Goal: Task Accomplishment & Management: Use online tool/utility

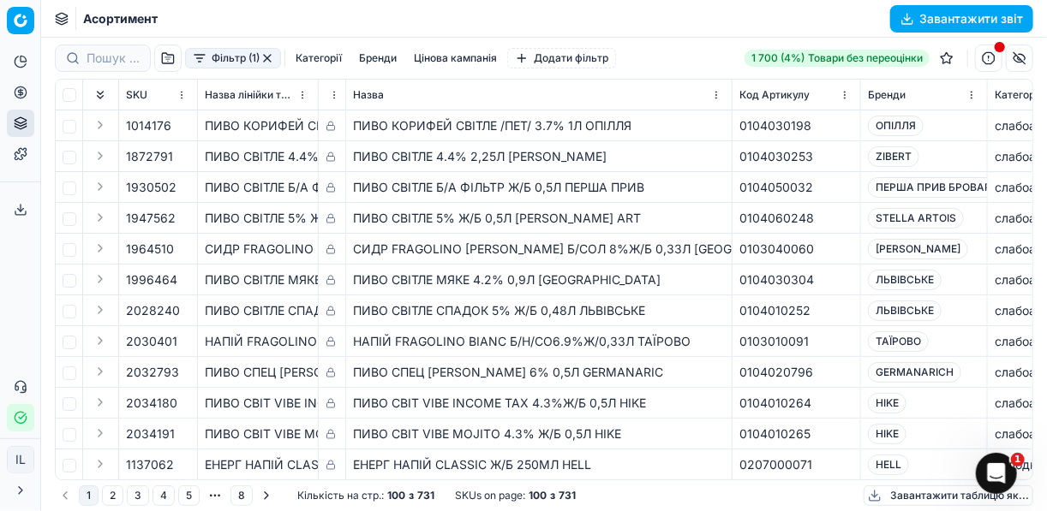
scroll to position [3, 0]
click at [260, 57] on button "button" at bounding box center [267, 58] width 14 height 14
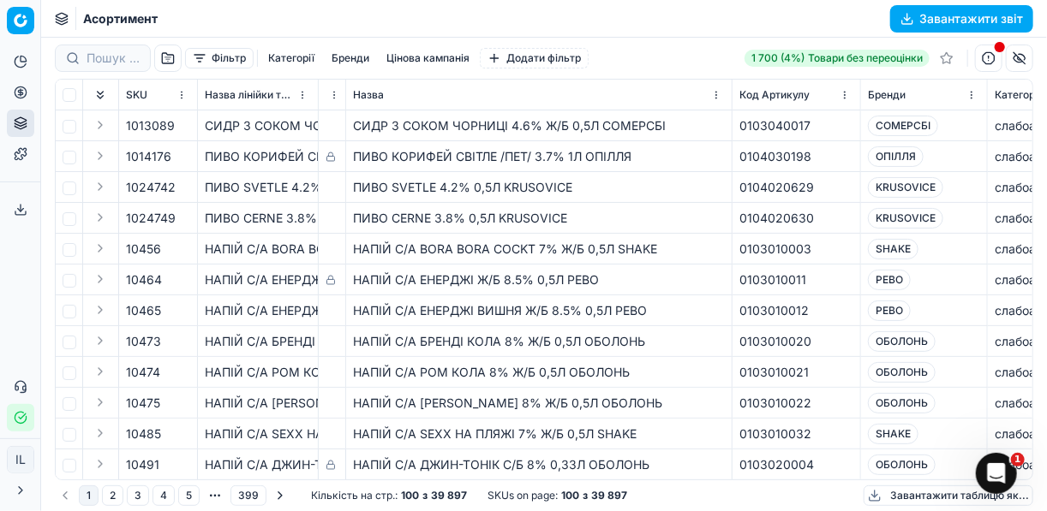
click at [987, 63] on button "button" at bounding box center [988, 58] width 27 height 27
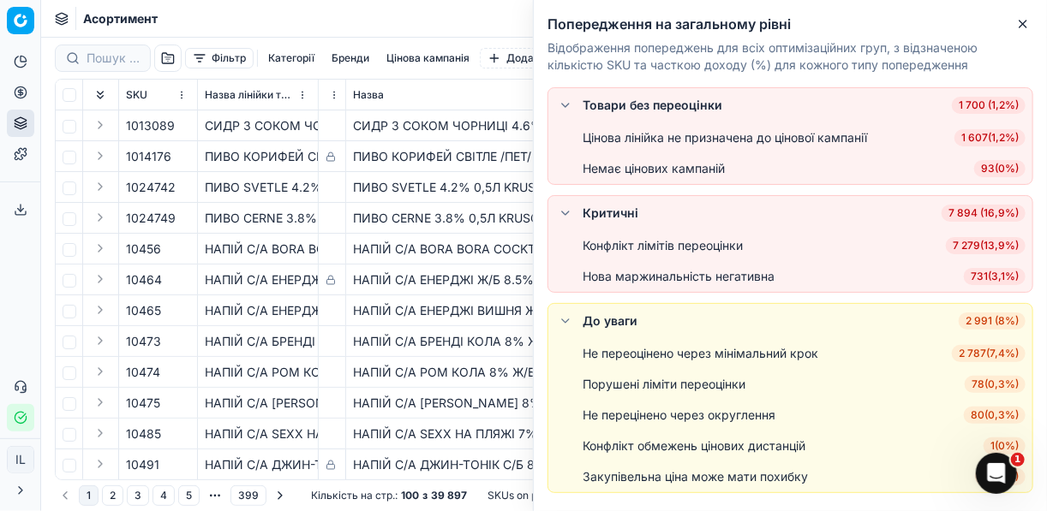
scroll to position [48, 0]
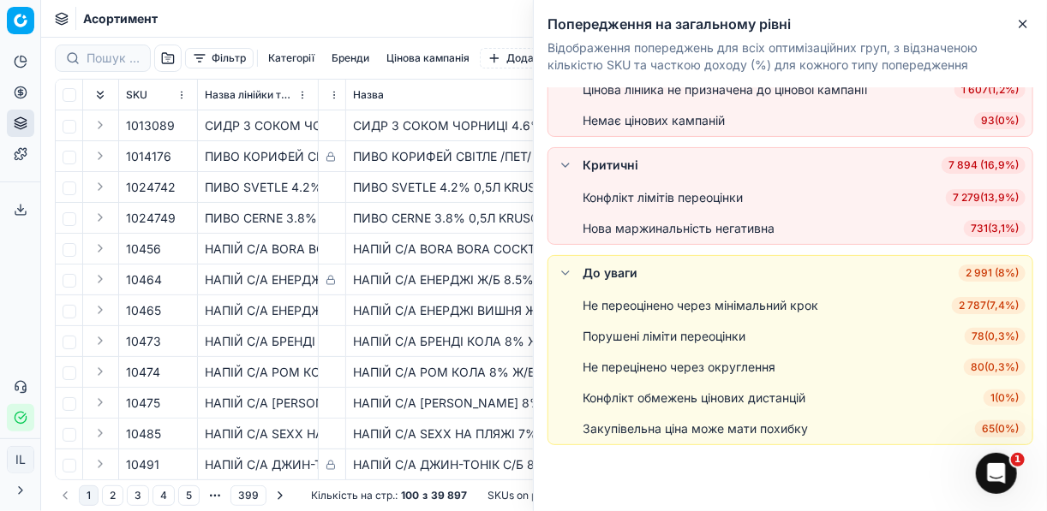
click at [991, 366] on span "80 ( 0,3% )" at bounding box center [994, 367] width 62 height 17
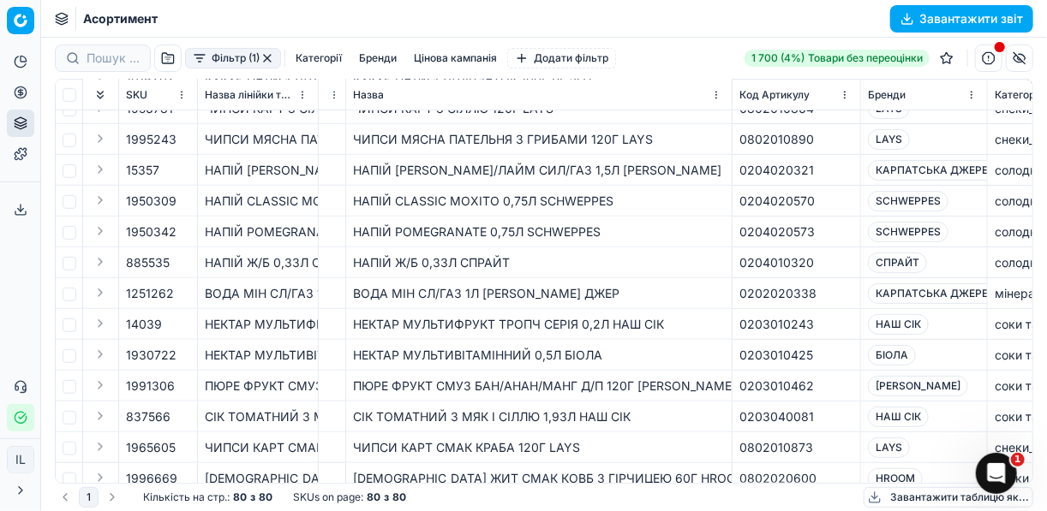
scroll to position [548, 0]
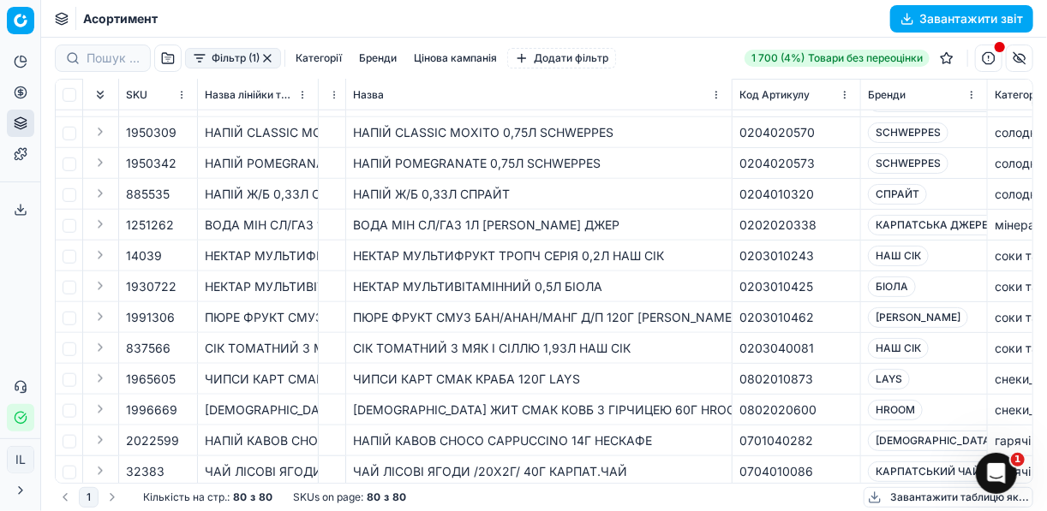
click at [314, 94] on th "Назва лінійки товарів" at bounding box center [258, 95] width 121 height 31
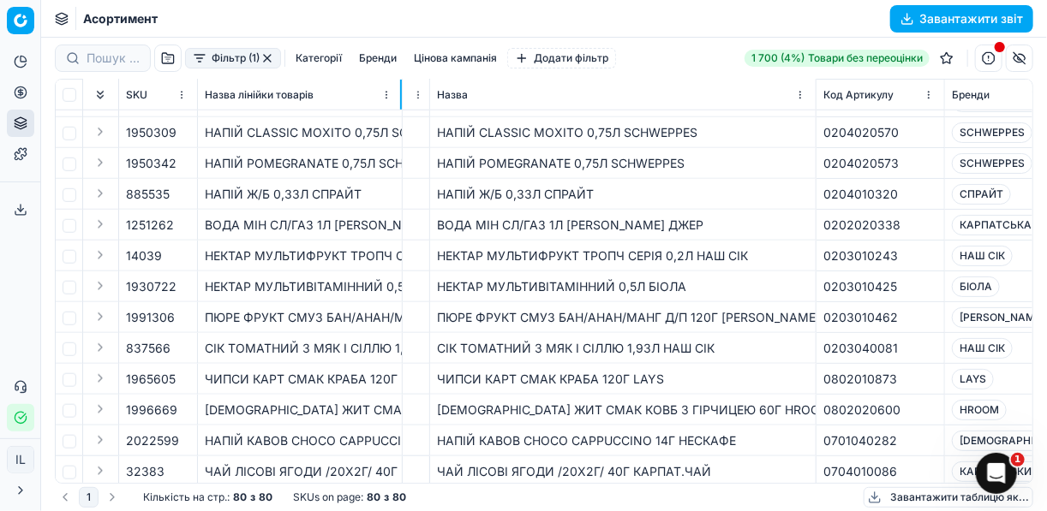
drag, startPoint x: 316, startPoint y: 96, endPoint x: 400, endPoint y: 110, distance: 85.2
click at [400, 110] on div "SKU Назва лінійки товарів 🔒 Назва Код Артикулу Бренди Категорія-Бренд Цінова ка…" at bounding box center [544, 281] width 976 height 403
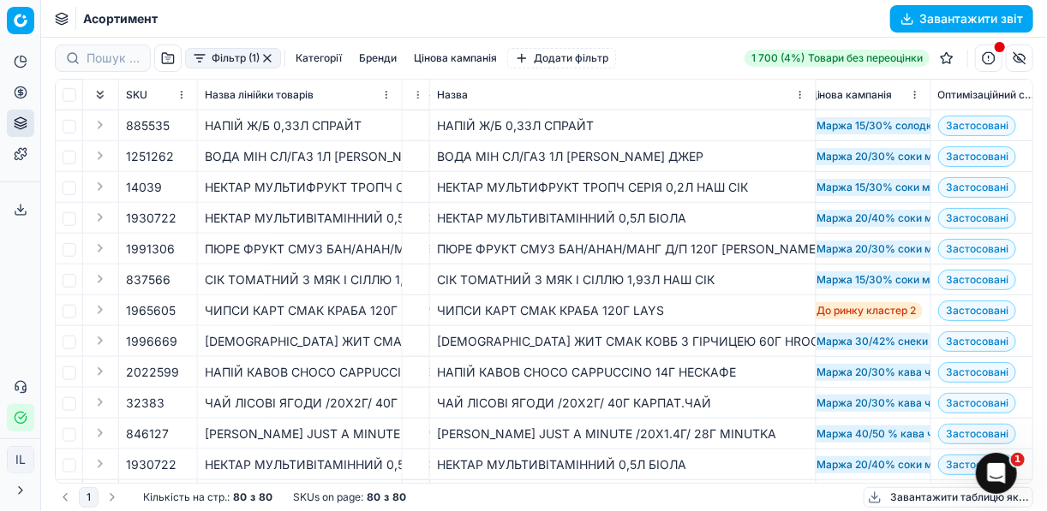
scroll to position [617, 519]
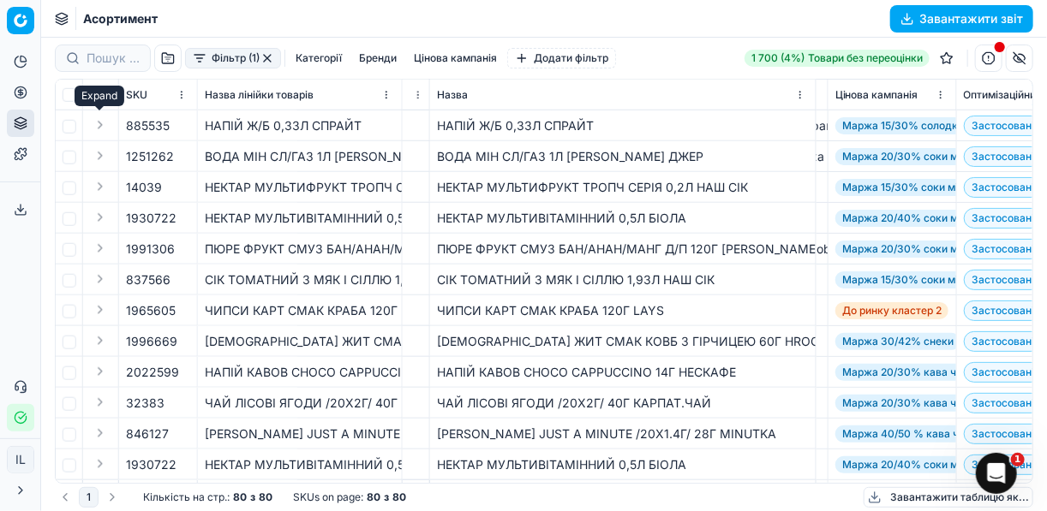
click at [103, 122] on button "Expand" at bounding box center [100, 125] width 21 height 21
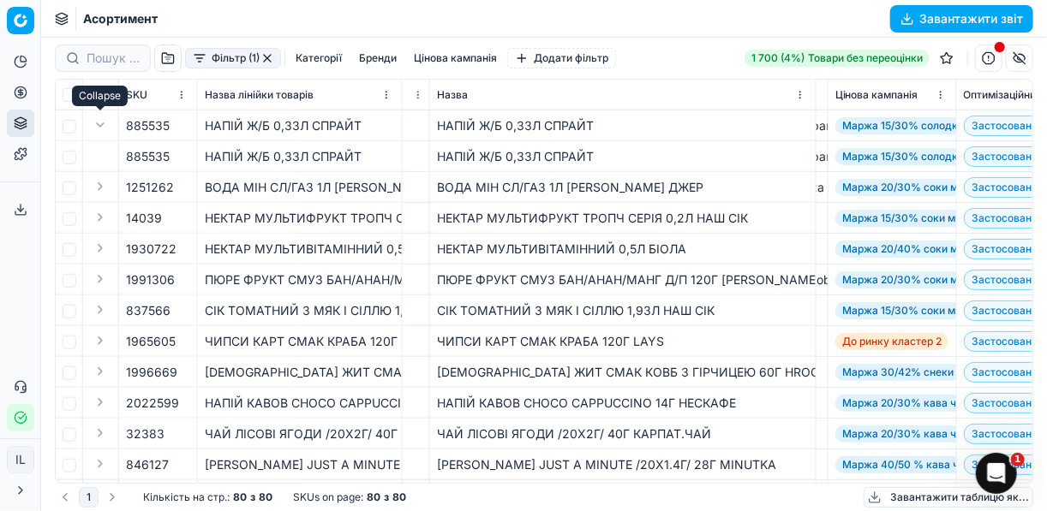
click at [97, 122] on button "Expand" at bounding box center [100, 125] width 21 height 21
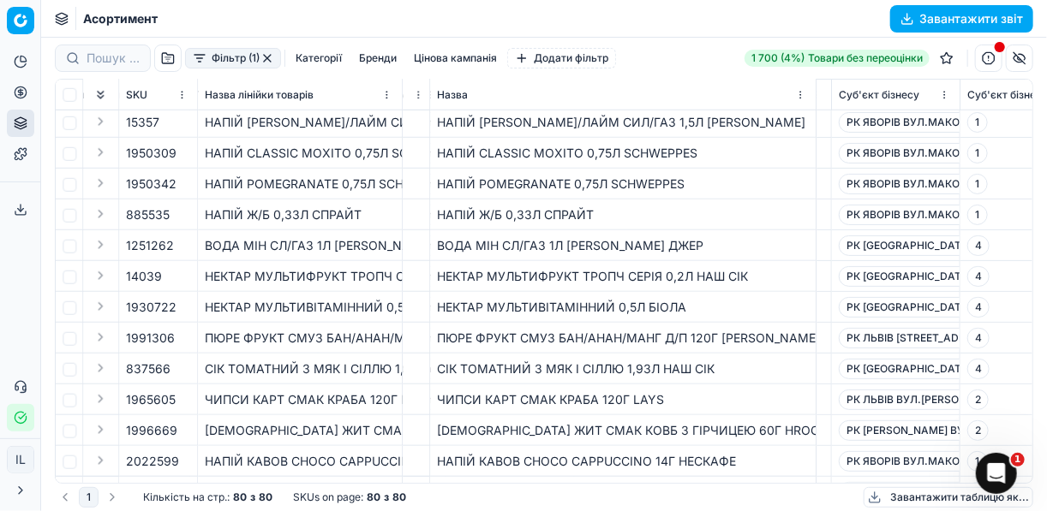
scroll to position [528, 9632]
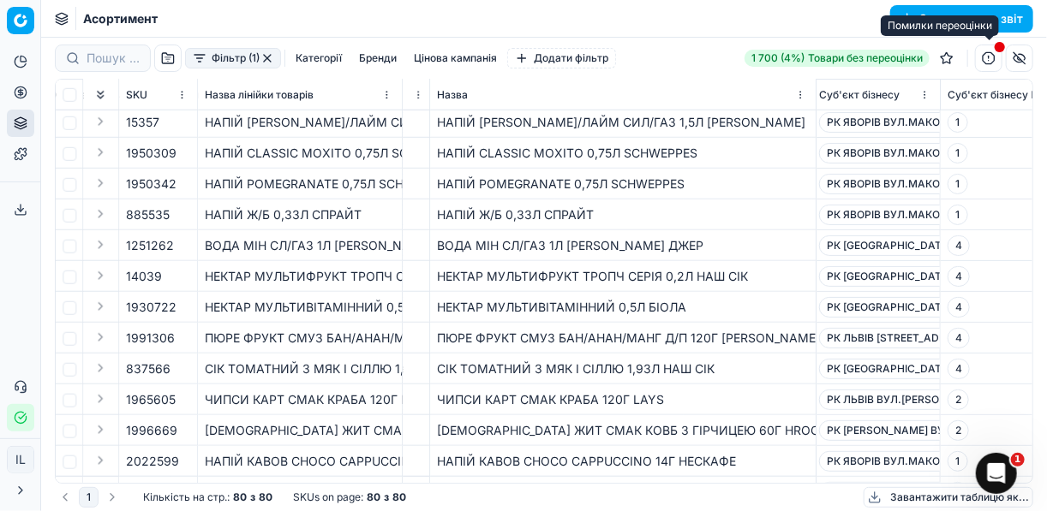
click at [993, 62] on button "button" at bounding box center [988, 58] width 27 height 27
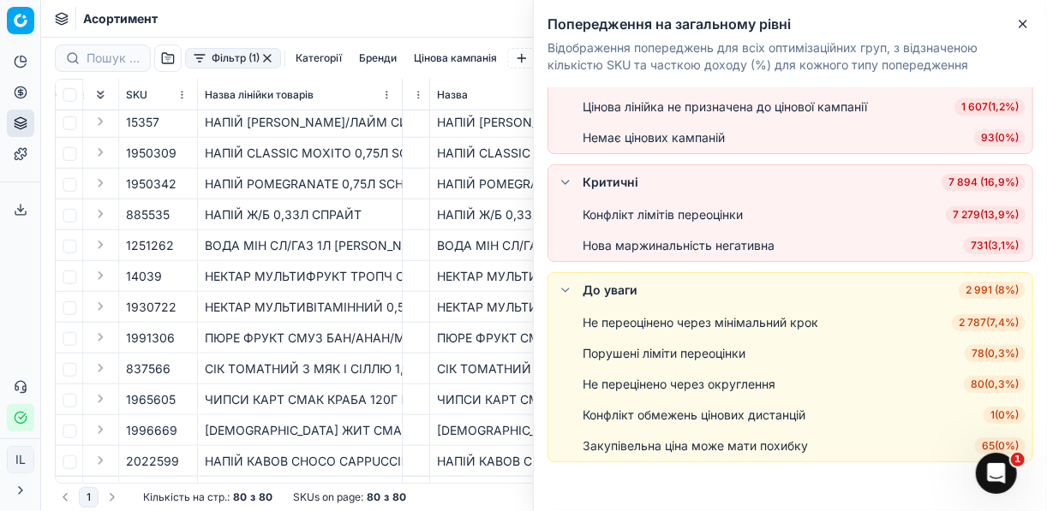
scroll to position [48, 0]
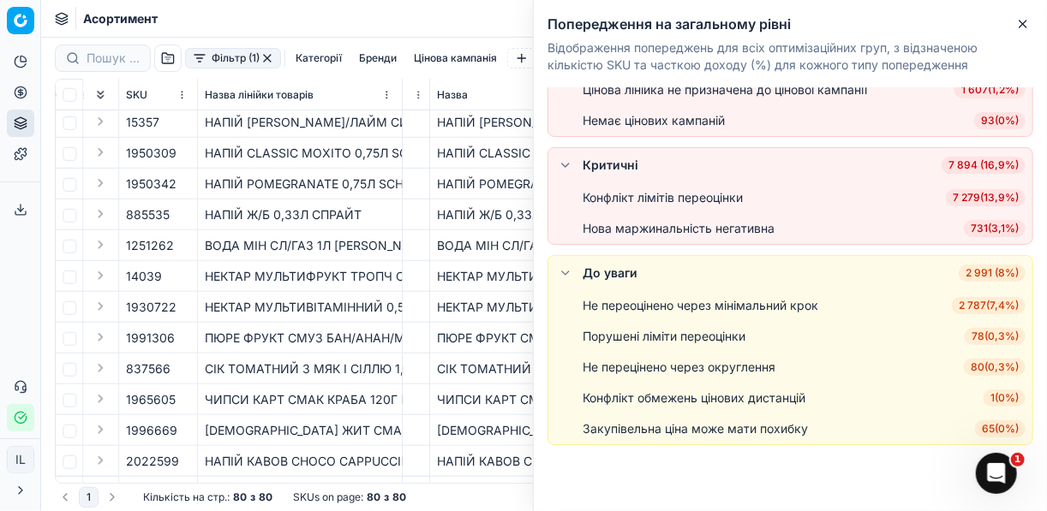
click at [989, 366] on span "80 ( 0,3% )" at bounding box center [994, 367] width 62 height 17
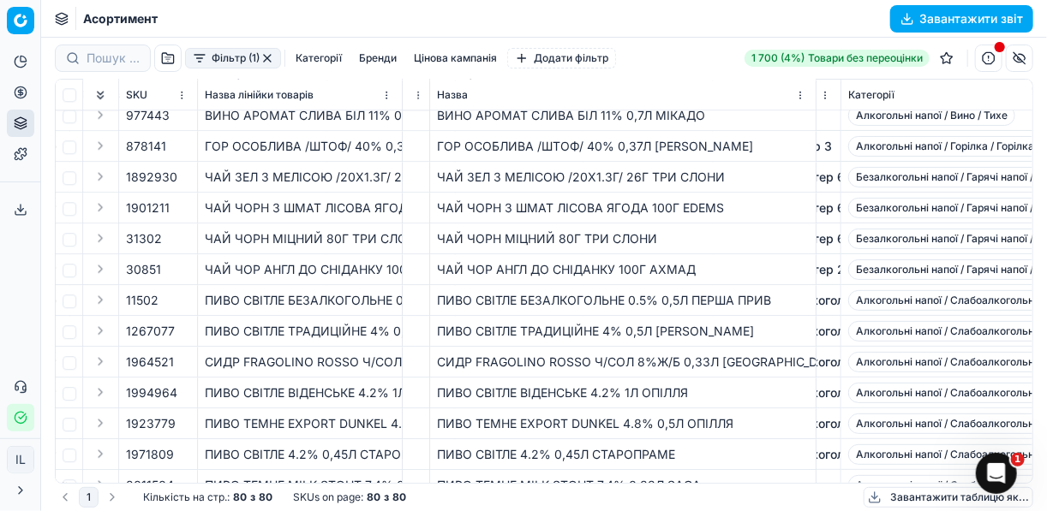
scroll to position [1829, 10014]
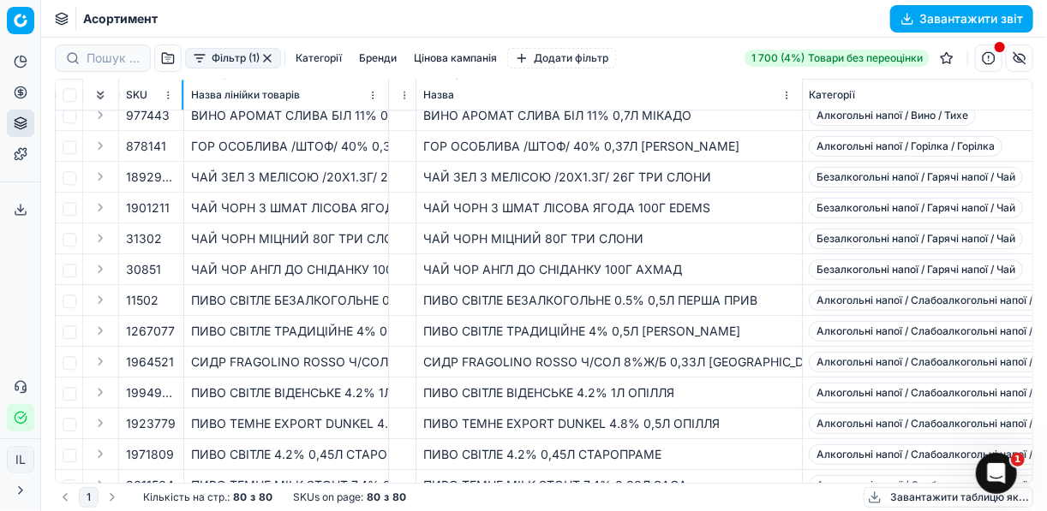
drag, startPoint x: 196, startPoint y: 90, endPoint x: 182, endPoint y: 86, distance: 14.4
click at [182, 86] on div at bounding box center [183, 95] width 2 height 30
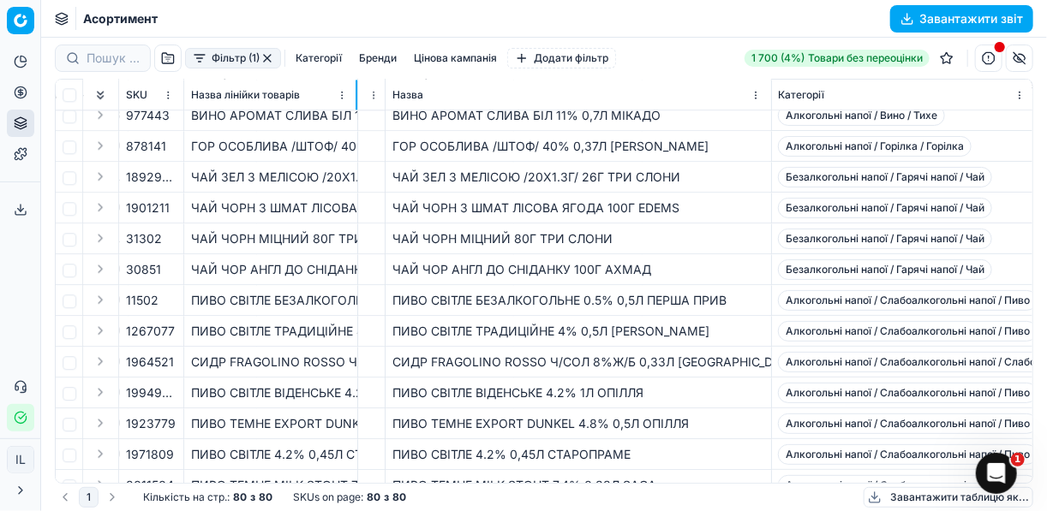
drag, startPoint x: 387, startPoint y: 92, endPoint x: 439, endPoint y: 73, distance: 55.8
click at [355, 87] on div at bounding box center [356, 95] width 2 height 30
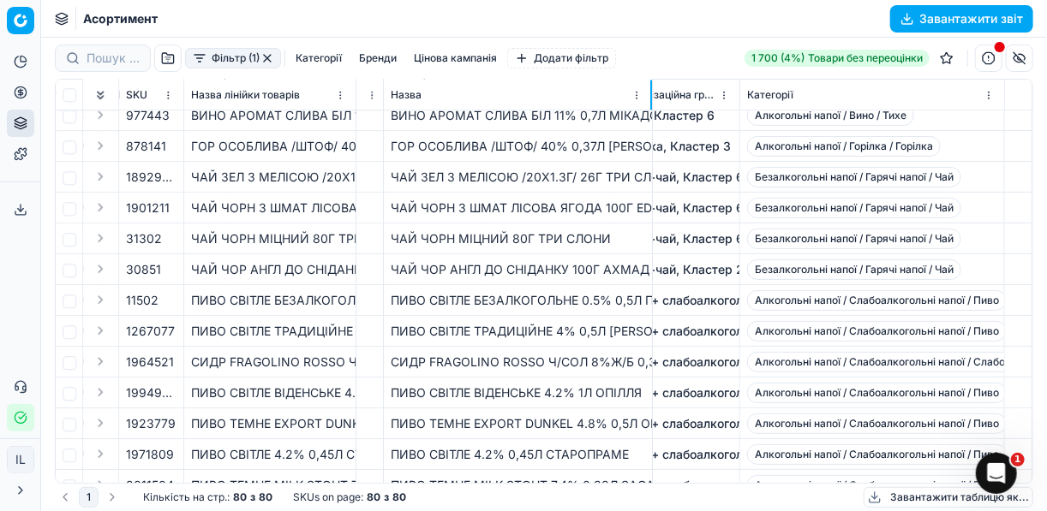
scroll to position [1829, 9928]
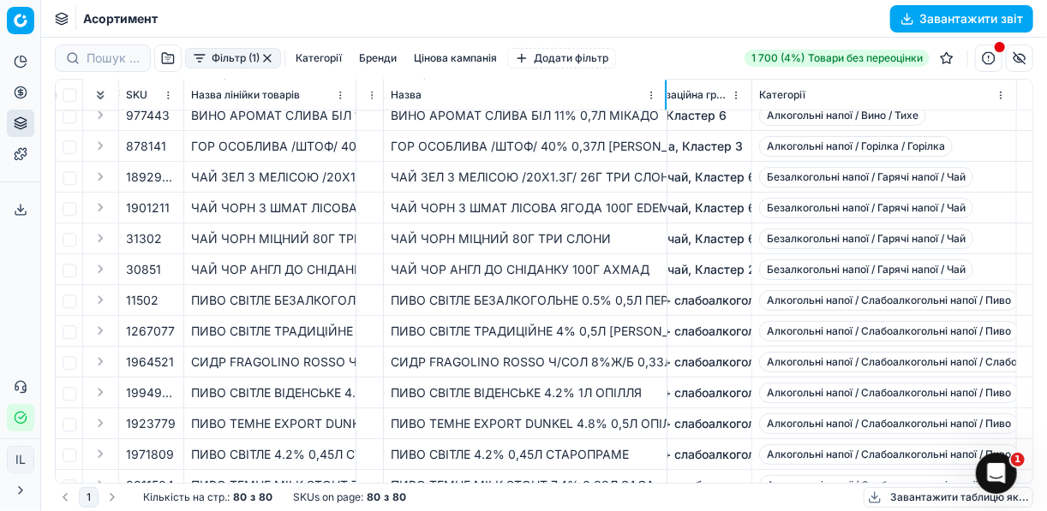
drag, startPoint x: 767, startPoint y: 98, endPoint x: 665, endPoint y: 97, distance: 102.8
click at [665, 97] on div at bounding box center [666, 95] width 2 height 30
drag, startPoint x: 750, startPoint y: 92, endPoint x: 739, endPoint y: 93, distance: 11.2
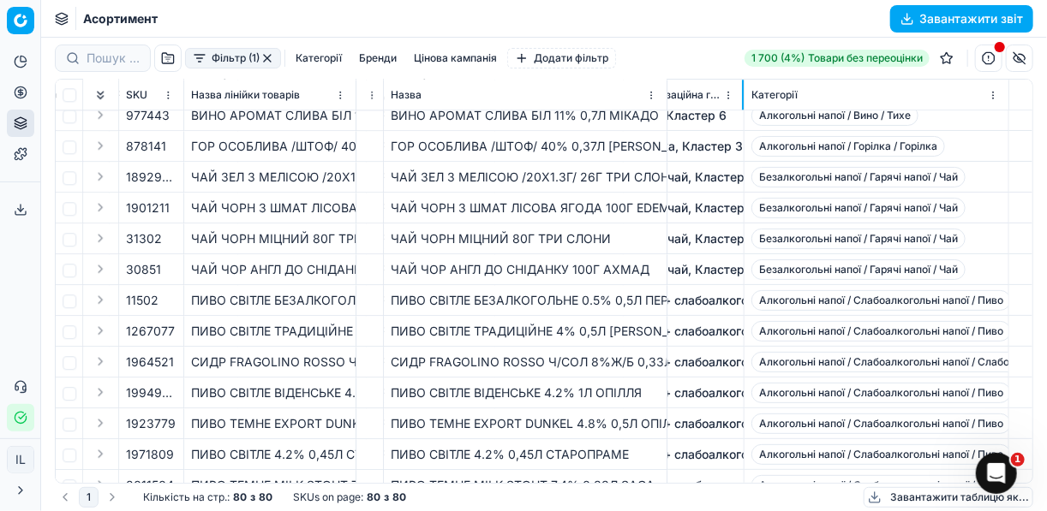
scroll to position [1829, 9906]
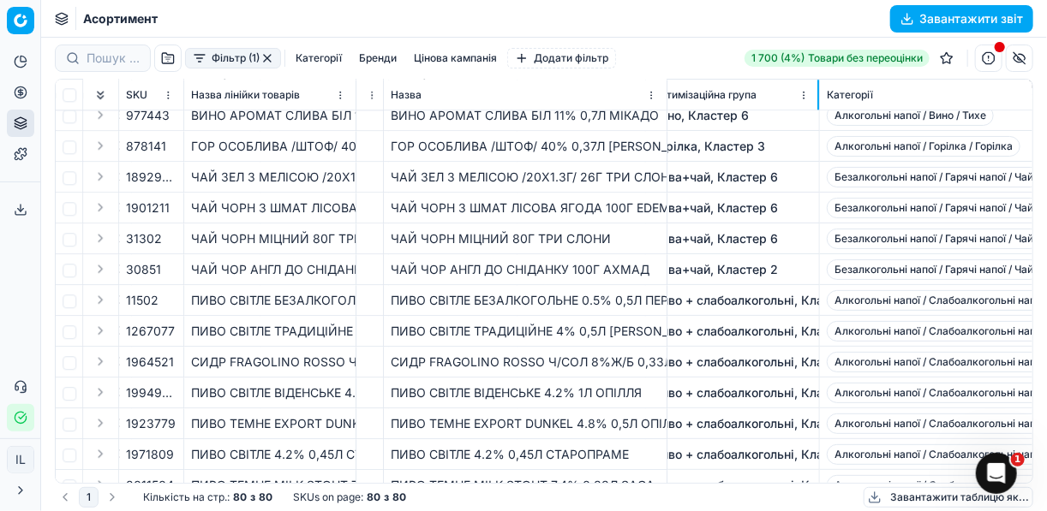
click at [794, 87] on div "Оптимізаційна група" at bounding box center [732, 95] width 159 height 17
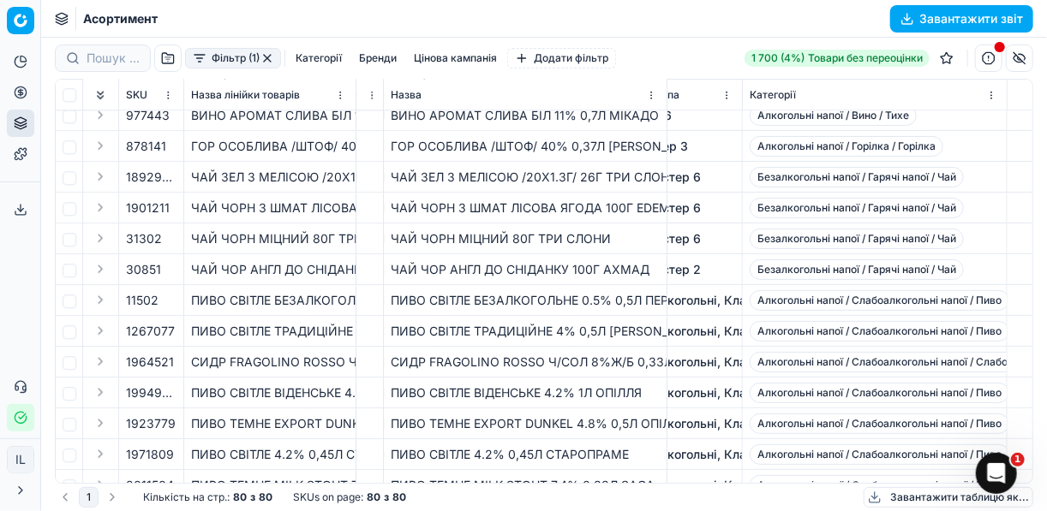
scroll to position [1829, 9994]
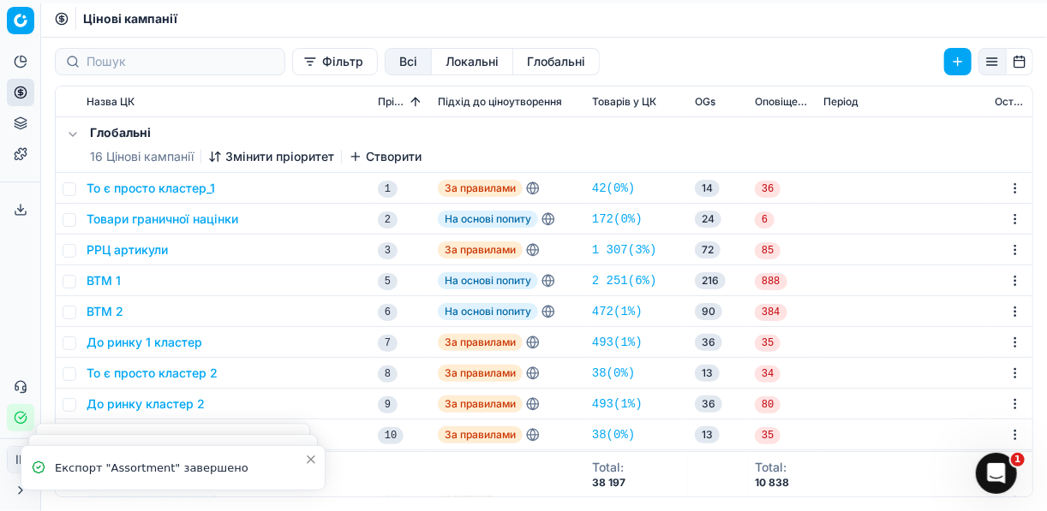
scroll to position [137, 0]
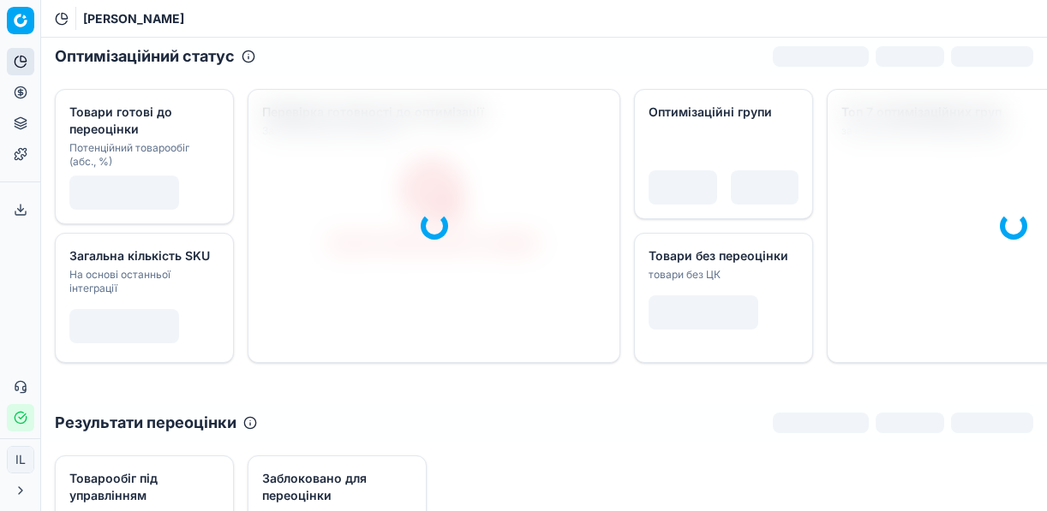
click at [18, 91] on icon at bounding box center [20, 92] width 4 height 4
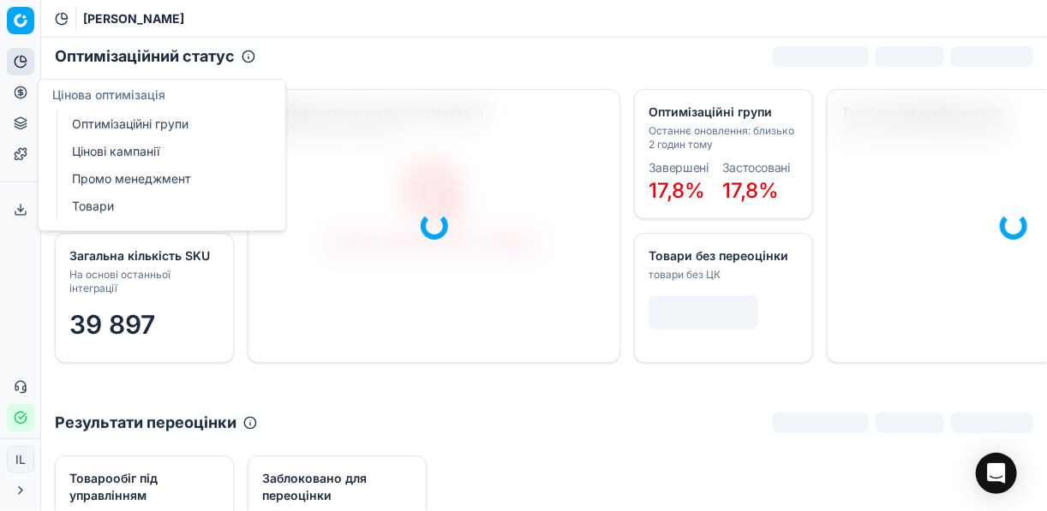
click at [123, 119] on link "Оптимізаційні групи" at bounding box center [165, 124] width 200 height 24
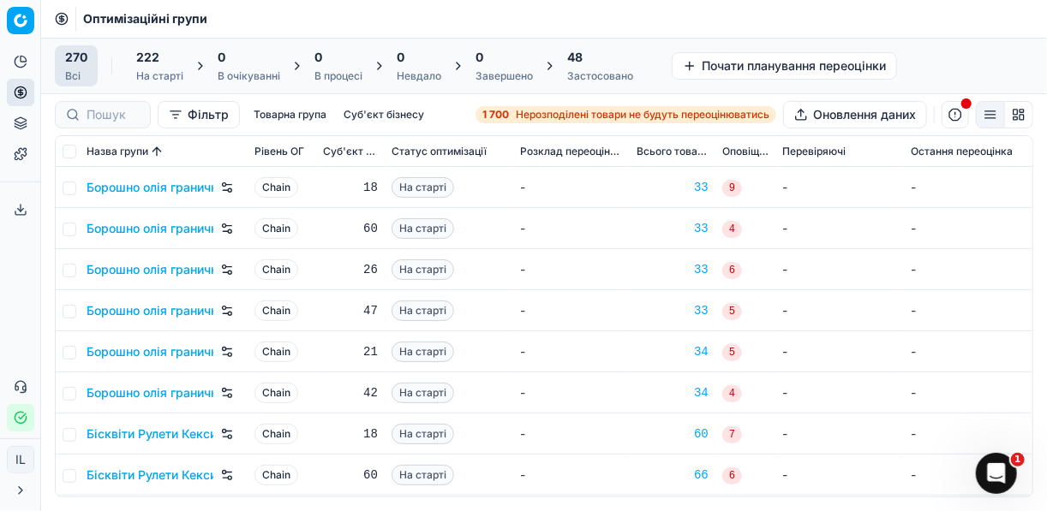
click at [958, 110] on button "button" at bounding box center [954, 114] width 27 height 27
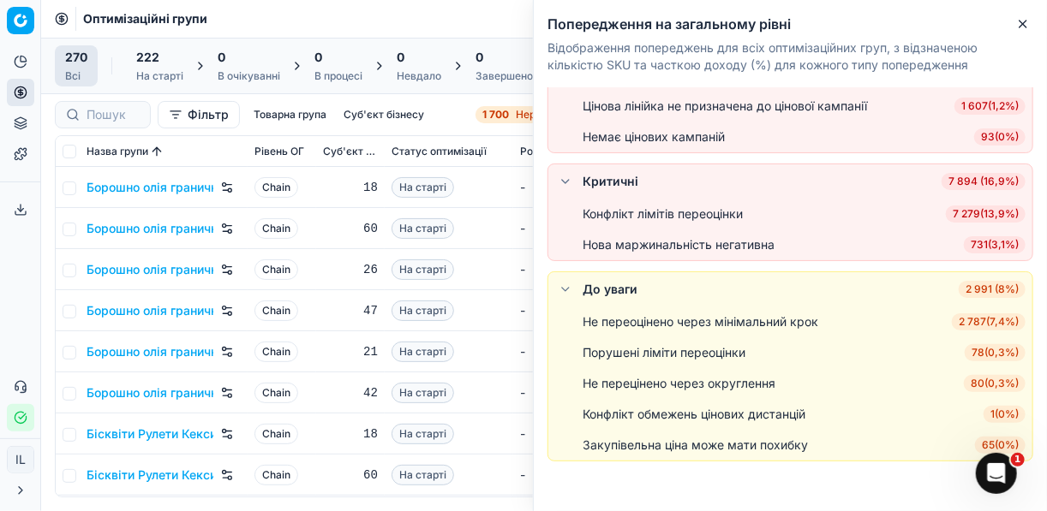
scroll to position [48, 0]
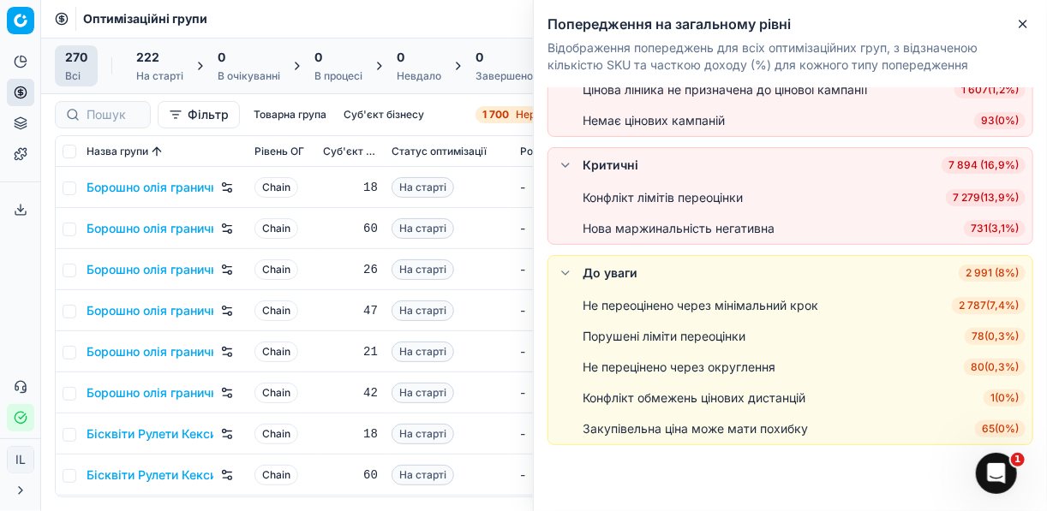
click at [988, 331] on span "78 ( 0,3% )" at bounding box center [994, 336] width 61 height 17
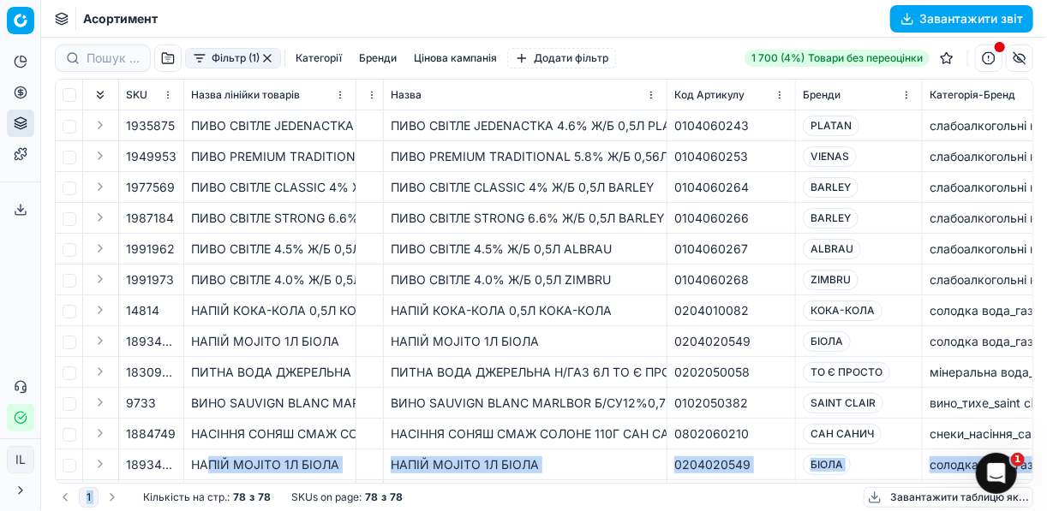
drag, startPoint x: 143, startPoint y: 484, endPoint x: 206, endPoint y: 480, distance: 63.5
click at [206, 480] on div "Фільтр (1) Категорії Бренди Цінова кампанія Додати фільтр 1 700 (4%) Товари без…" at bounding box center [543, 275] width 1005 height 474
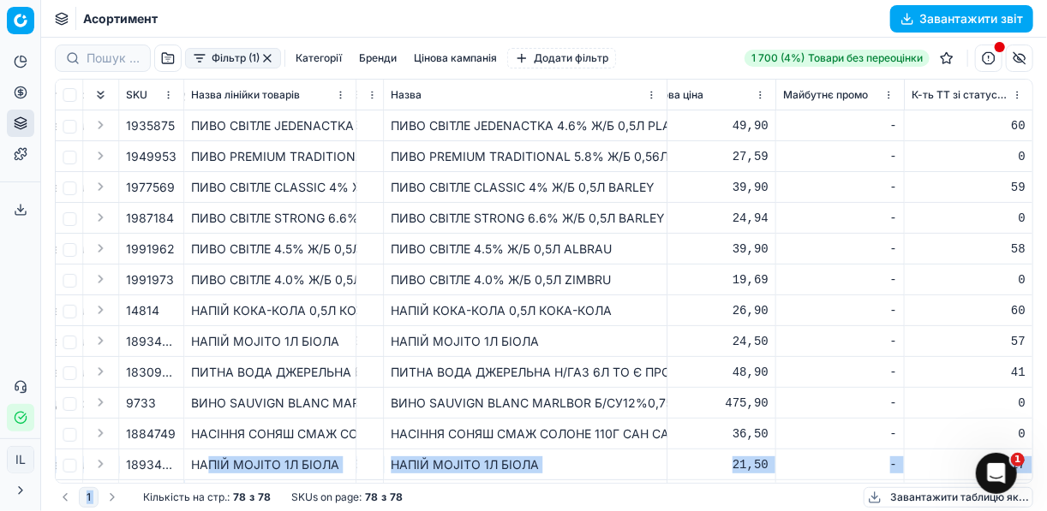
scroll to position [0, 1566]
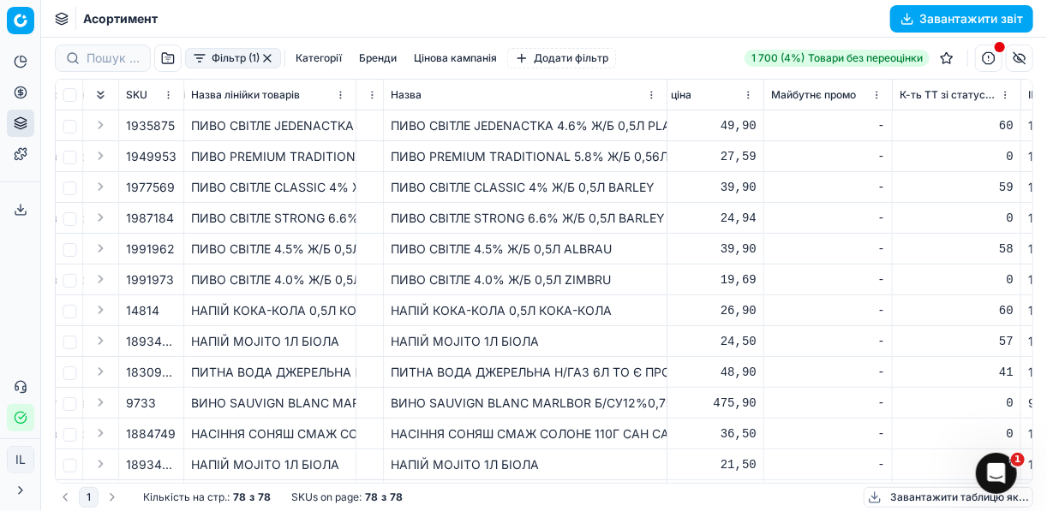
click at [468, 340] on div "НАПІЙ MOJITO 1Л БІОЛА" at bounding box center [525, 341] width 269 height 17
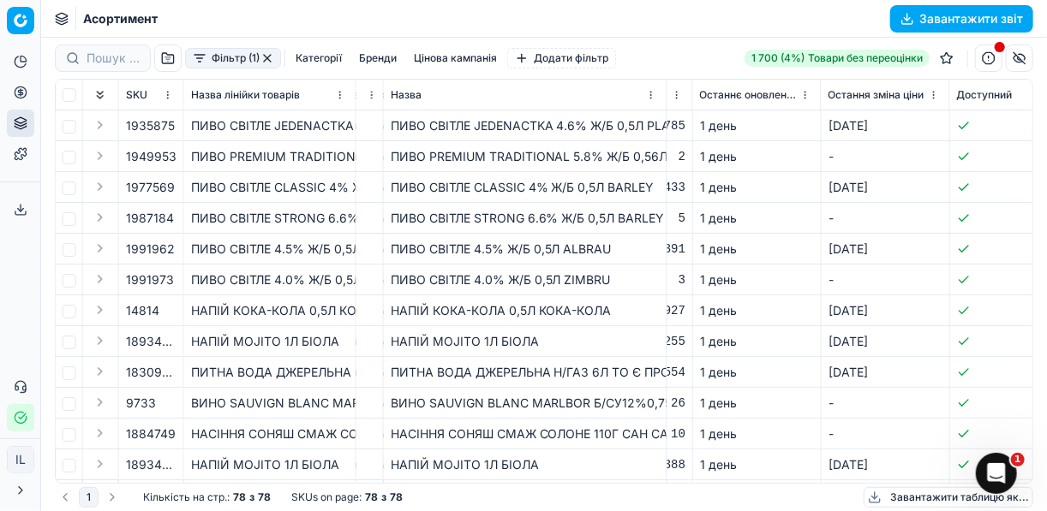
scroll to position [0, 3475]
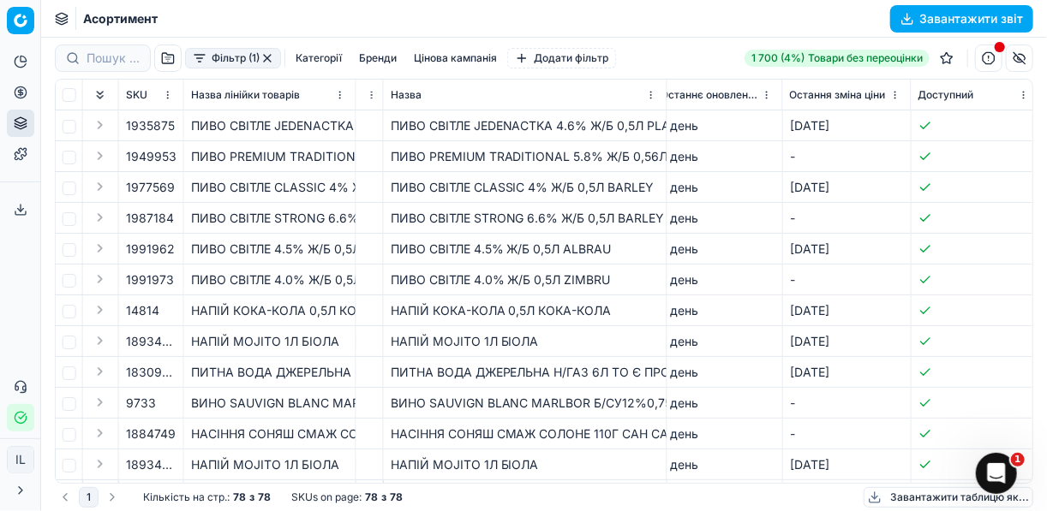
click at [1023, 63] on button "button" at bounding box center [1018, 58] width 27 height 27
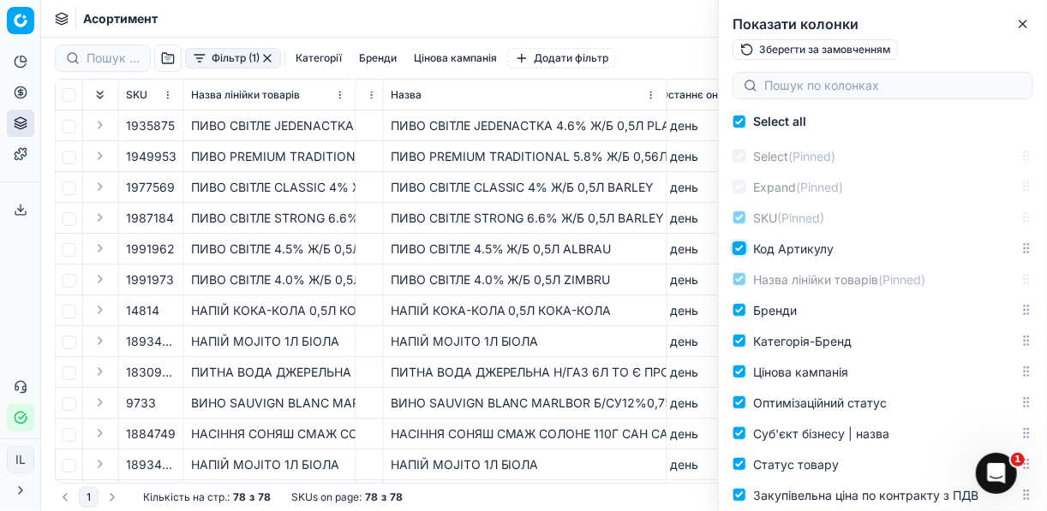
drag, startPoint x: 745, startPoint y: 248, endPoint x: 749, endPoint y: 131, distance: 116.5
click at [749, 131] on div "Select all Select (Pinned) Expand (Pinned) SKU (Pinned) Код Артикулу Назва ліні…" at bounding box center [883, 308] width 328 height 405
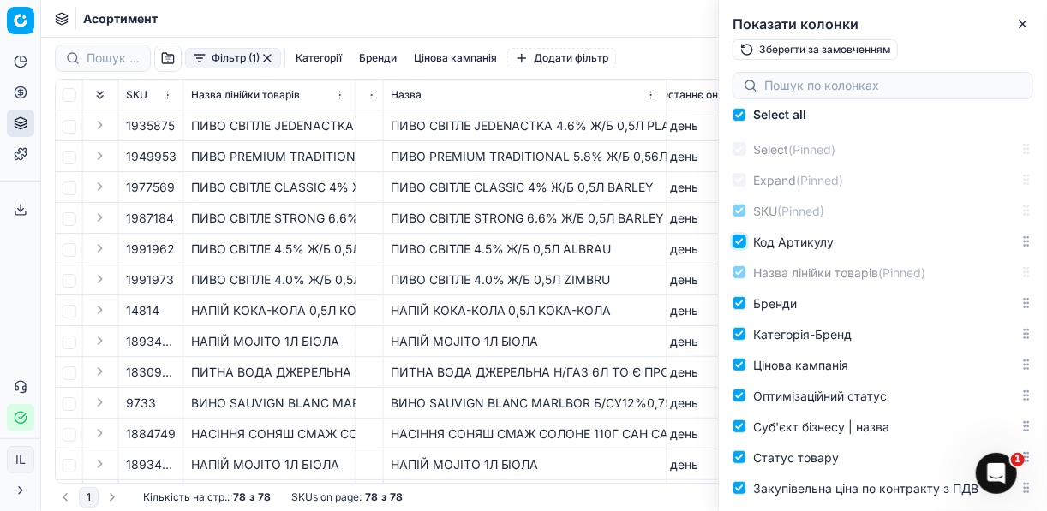
scroll to position [0, 0]
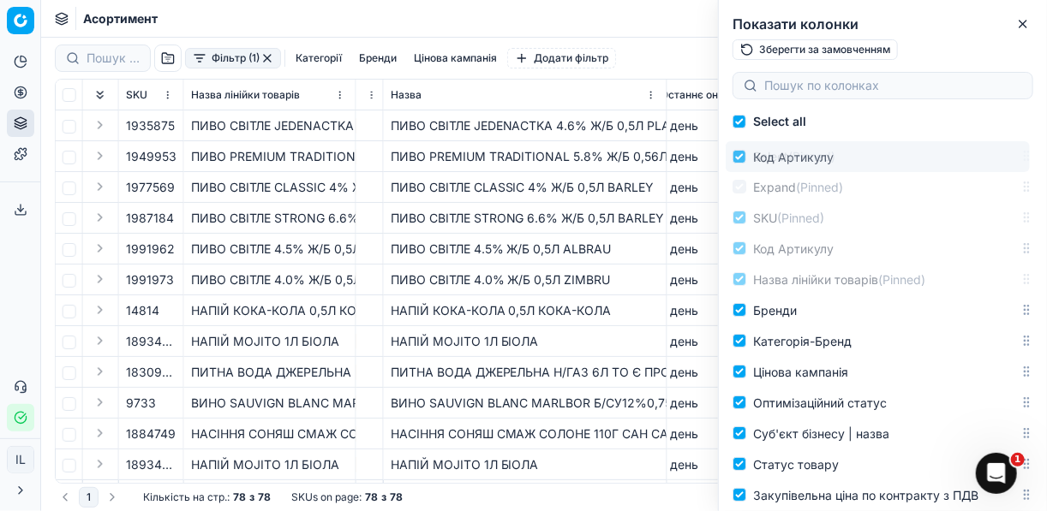
drag, startPoint x: 1017, startPoint y: 249, endPoint x: 985, endPoint y: 123, distance: 129.8
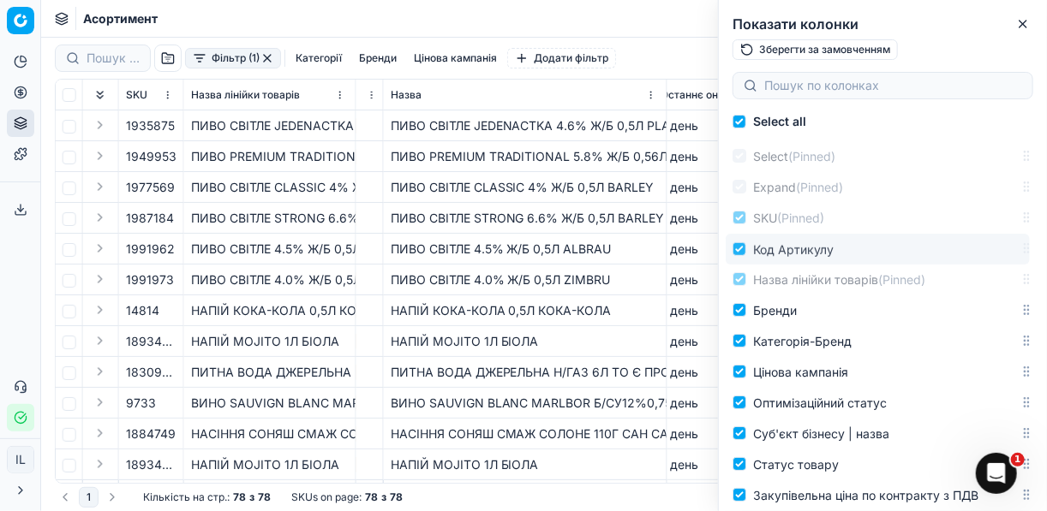
click at [990, 100] on div "Select all Select (Pinned) Expand (Pinned) SKU (Pinned) Код Артикулу Назва ліні…" at bounding box center [883, 290] width 328 height 443
click at [1018, 260] on div "Код Артикулу" at bounding box center [882, 248] width 314 height 31
click at [736, 282] on input "Назва лінійки товарів (Pinned)" at bounding box center [739, 279] width 14 height 14
checkbox input "false"
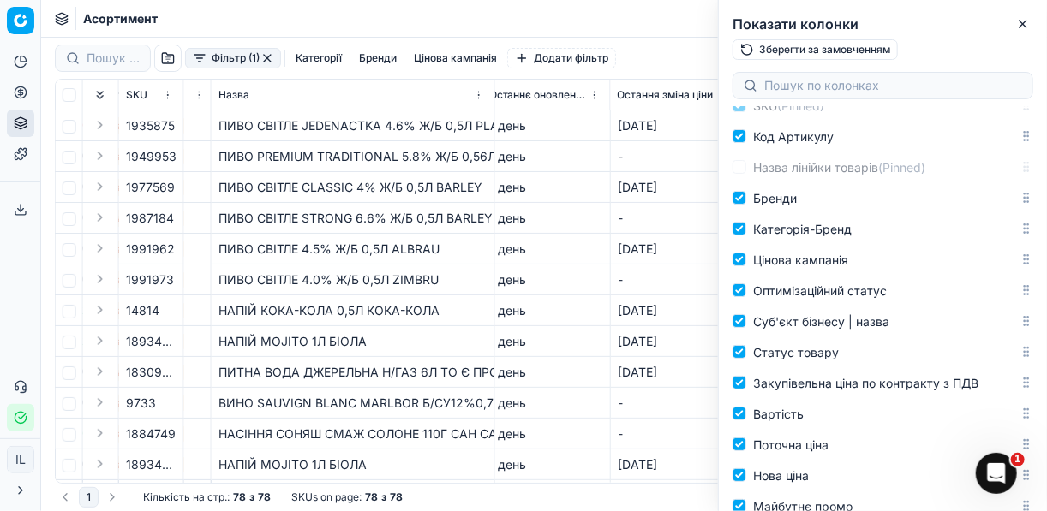
scroll to position [137, 0]
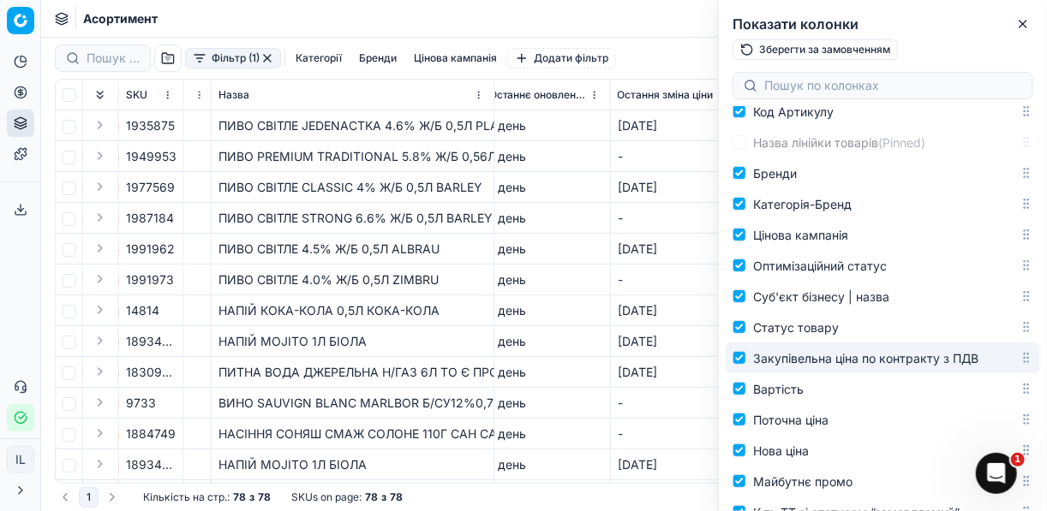
drag, startPoint x: 1016, startPoint y: 366, endPoint x: 1013, endPoint y: 226, distance: 139.6
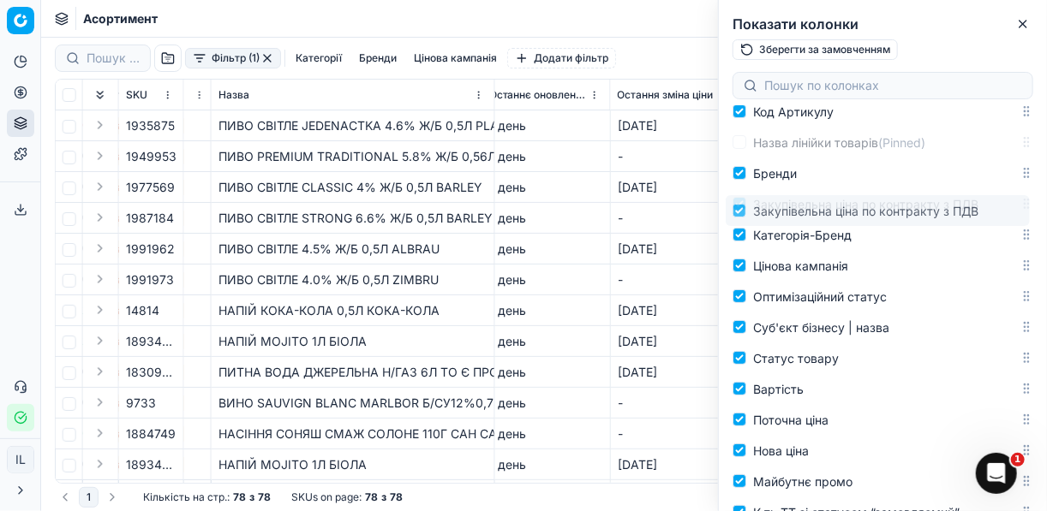
drag, startPoint x: 1017, startPoint y: 361, endPoint x: 1024, endPoint y: 213, distance: 148.3
click at [1024, 213] on body "Pricing platform Аналітика Цінова оптимізація Асортимент продукції Шаблони Серв…" at bounding box center [523, 255] width 1047 height 511
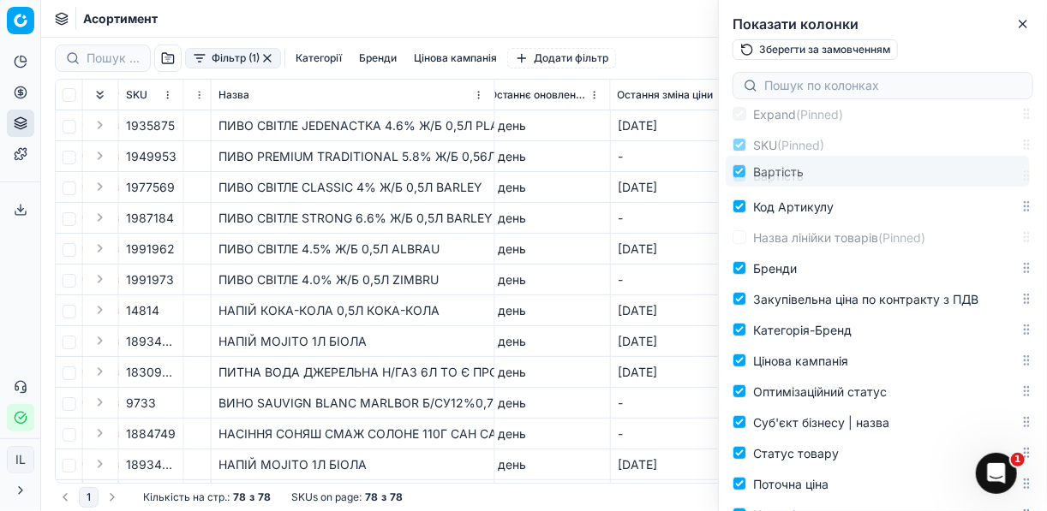
scroll to position [71, 0]
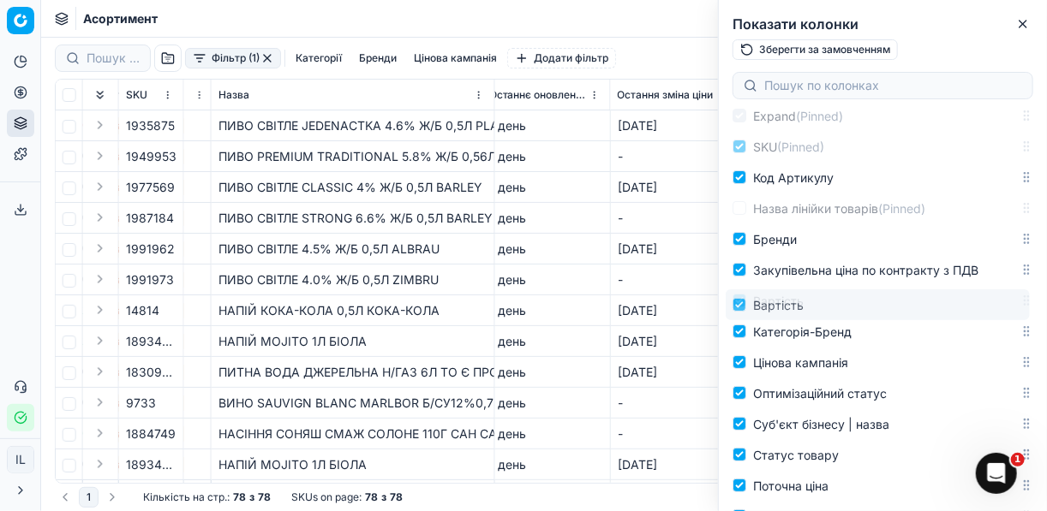
drag, startPoint x: 1017, startPoint y: 325, endPoint x: 1028, endPoint y: 308, distance: 19.7
click at [1028, 308] on body "Pricing platform Аналітика Цінова оптимізація Асортимент продукції Шаблони Серв…" at bounding box center [523, 255] width 1047 height 511
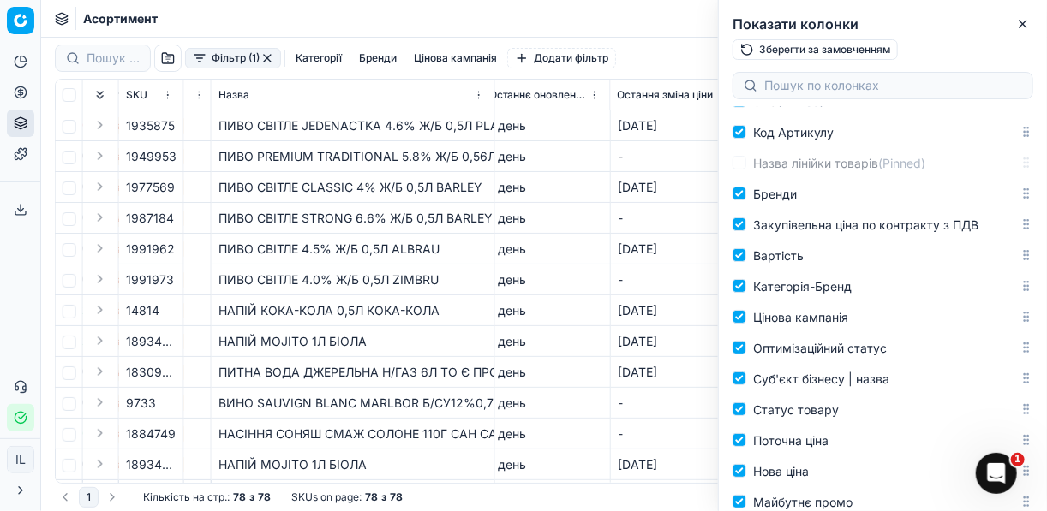
scroll to position [140, 0]
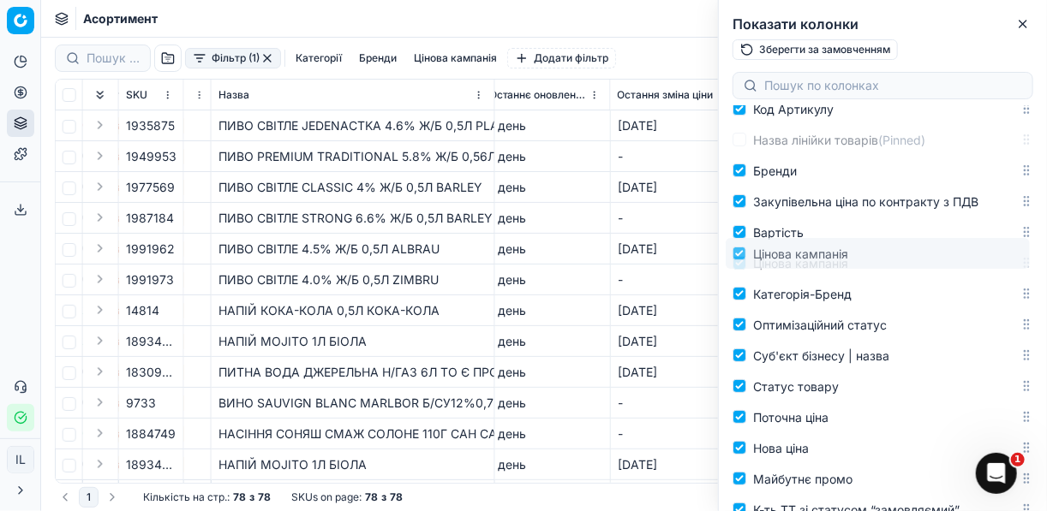
drag, startPoint x: 1018, startPoint y: 295, endPoint x: 1015, endPoint y: 254, distance: 40.4
click at [1015, 254] on body "Pricing platform Аналітика Цінова оптимізація Асортимент продукції Шаблони Серв…" at bounding box center [523, 255] width 1047 height 511
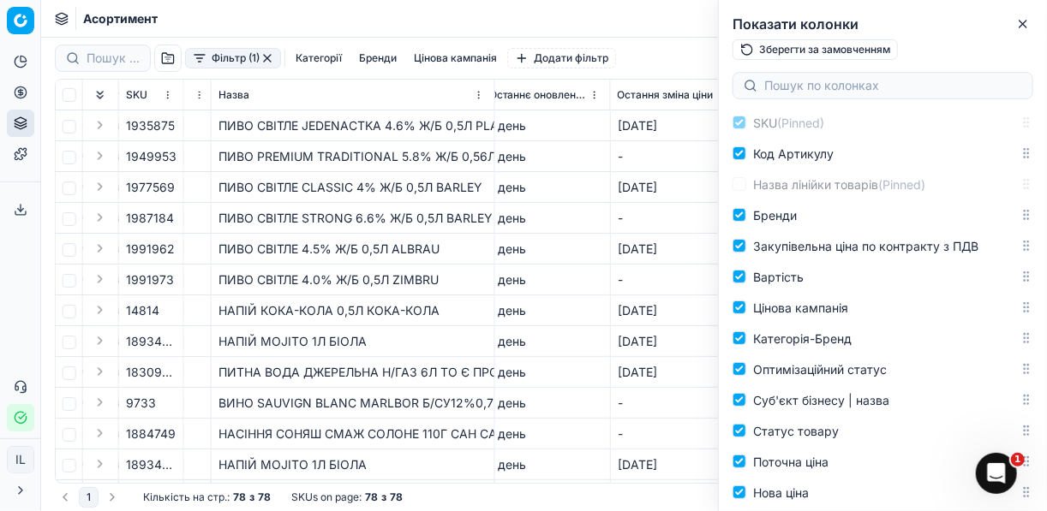
scroll to position [71, 0]
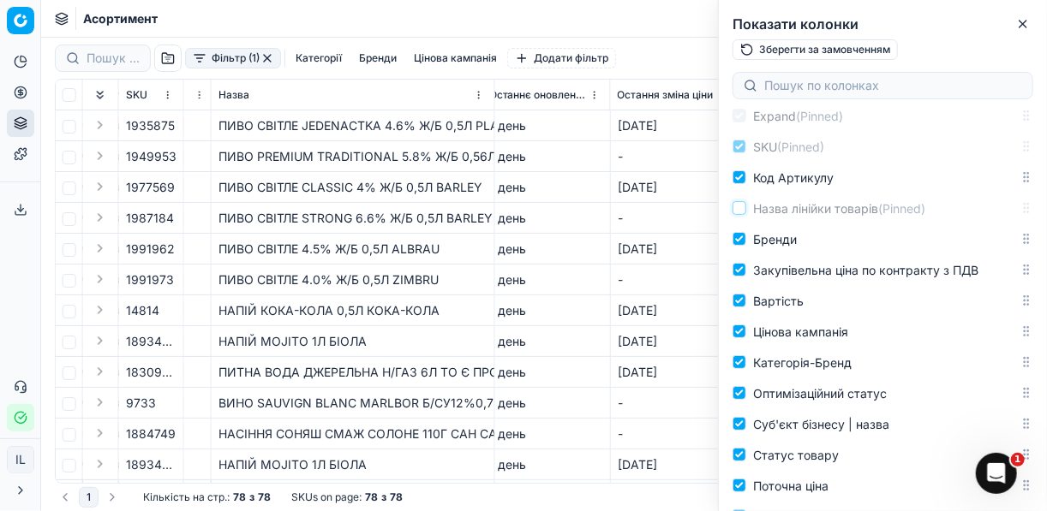
click at [740, 212] on input "Назва лінійки товарів (Pinned)" at bounding box center [739, 208] width 14 height 14
checkbox input "true"
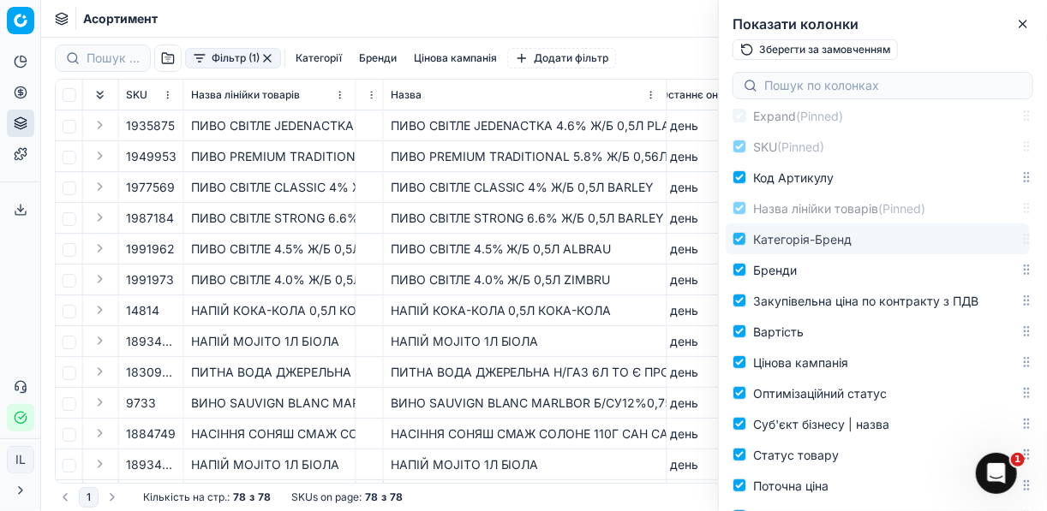
drag, startPoint x: 1016, startPoint y: 363, endPoint x: 1009, endPoint y: 240, distance: 123.5
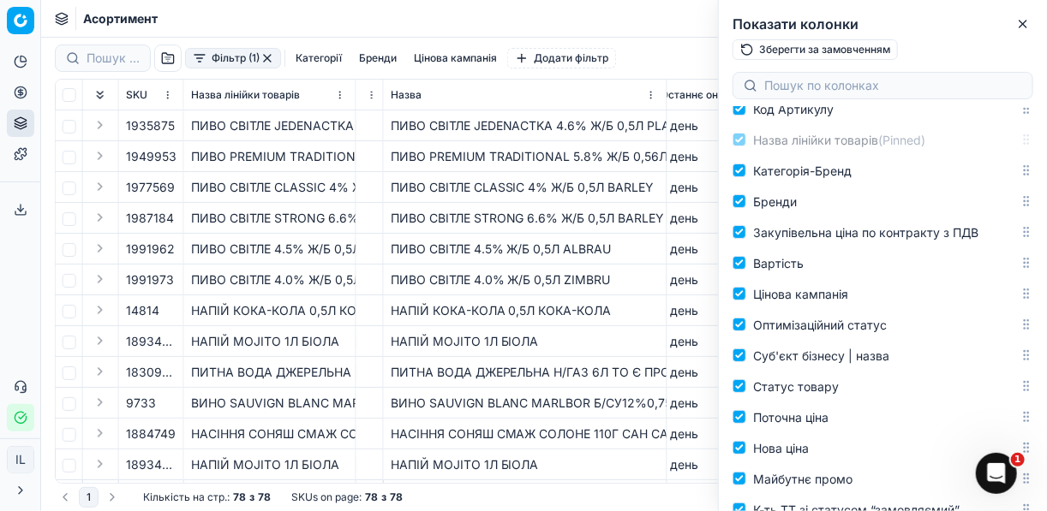
scroll to position [208, 0]
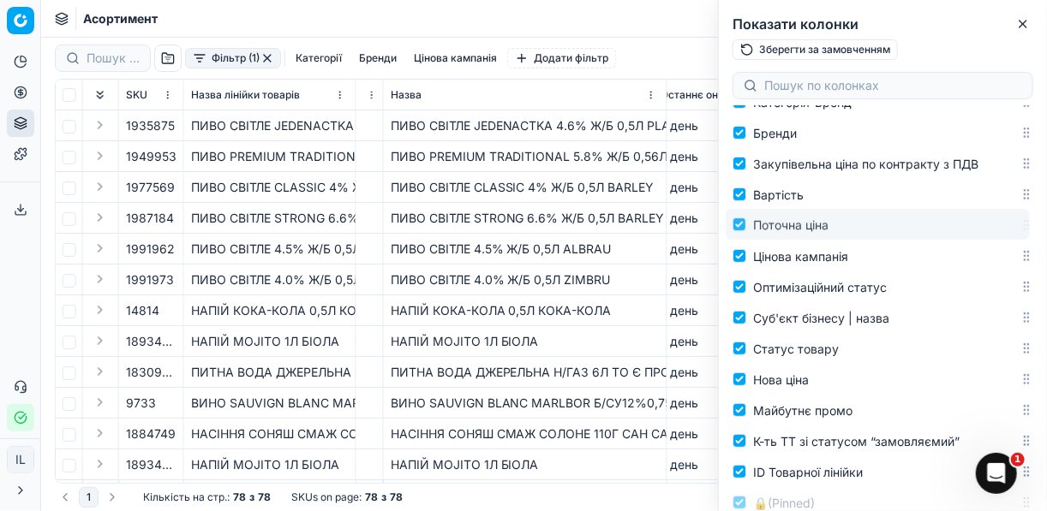
drag, startPoint x: 1017, startPoint y: 347, endPoint x: 1015, endPoint y: 223, distance: 124.2
click at [1015, 223] on body "Pricing platform Аналітика Цінова оптимізація Асортимент продукції Шаблони Серв…" at bounding box center [523, 255] width 1047 height 511
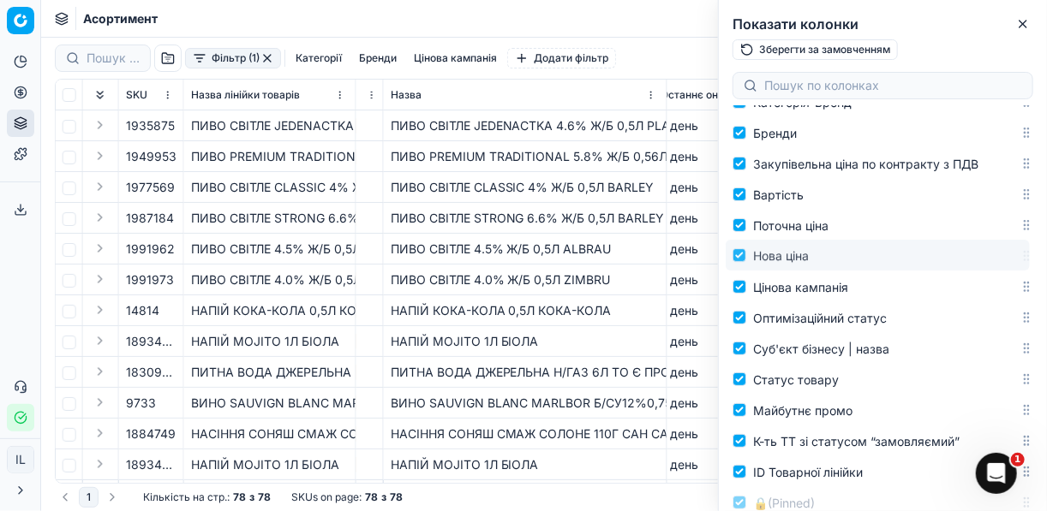
drag, startPoint x: 1019, startPoint y: 381, endPoint x: 1011, endPoint y: 257, distance: 124.4
click at [1011, 257] on body "Pricing platform Аналітика Цінова оптимізація Асортимент продукції Шаблони Серв…" at bounding box center [523, 255] width 1047 height 511
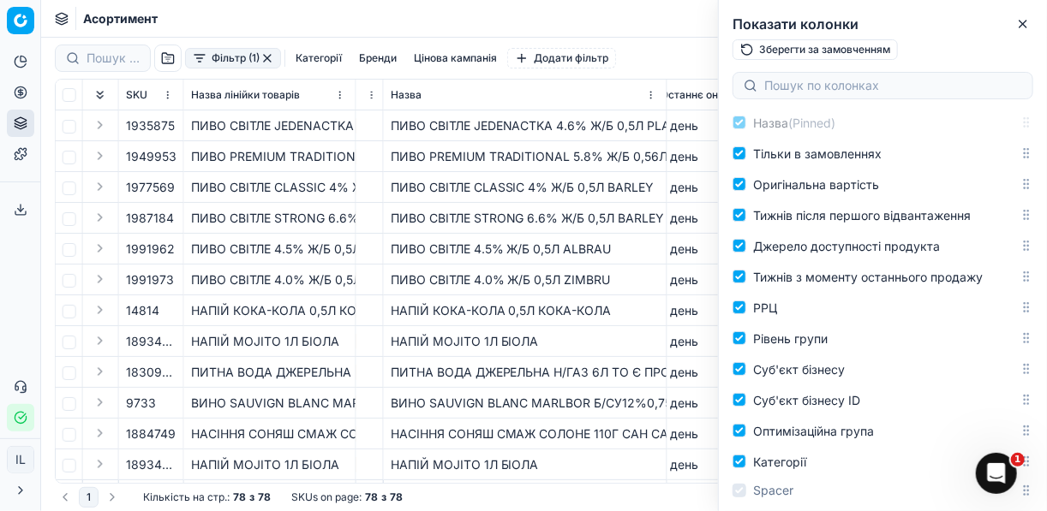
scroll to position [2312, 0]
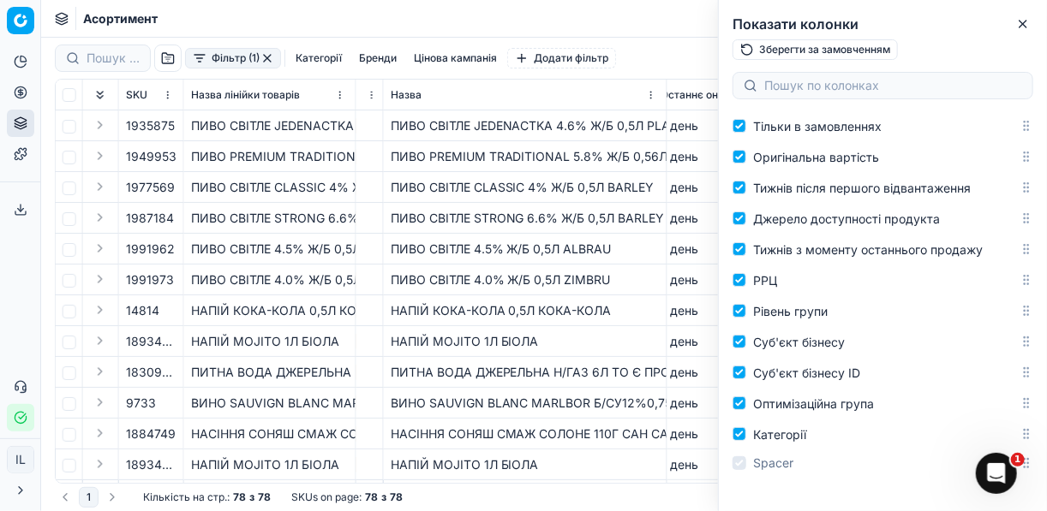
click at [779, 51] on button "Зберегти за замовченням" at bounding box center [814, 49] width 165 height 21
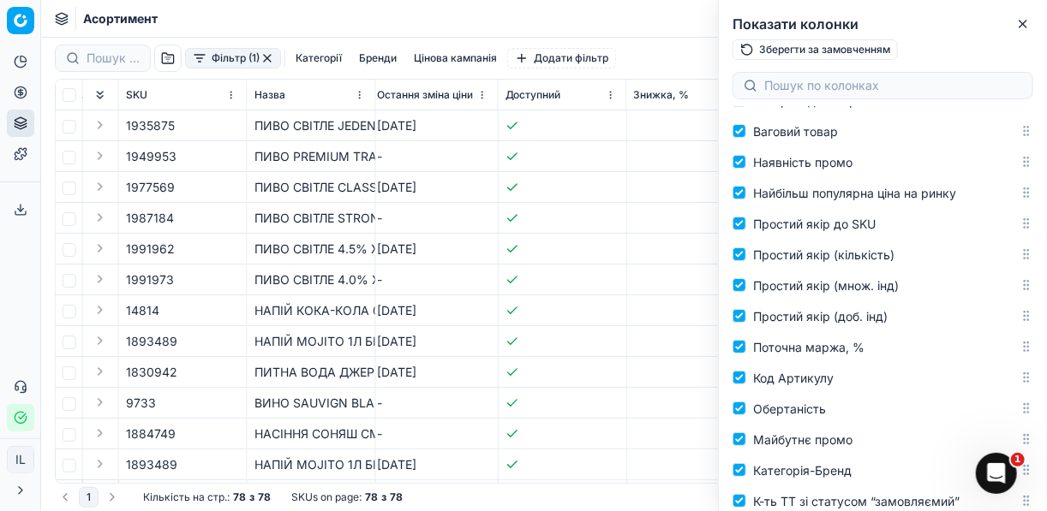
scroll to position [1969, 0]
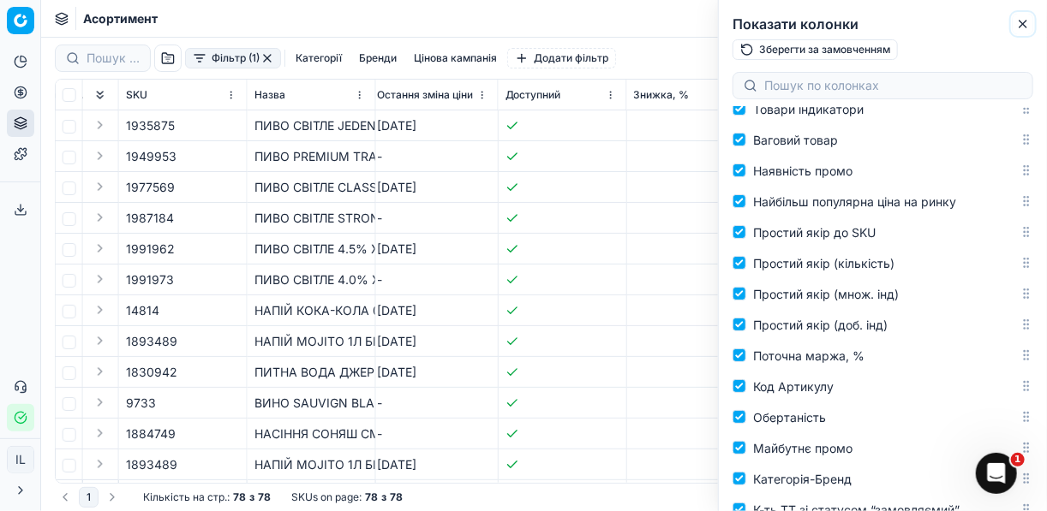
drag, startPoint x: 1025, startPoint y: 22, endPoint x: 990, endPoint y: 33, distance: 36.6
click at [1023, 22] on icon "button" at bounding box center [1023, 24] width 14 height 14
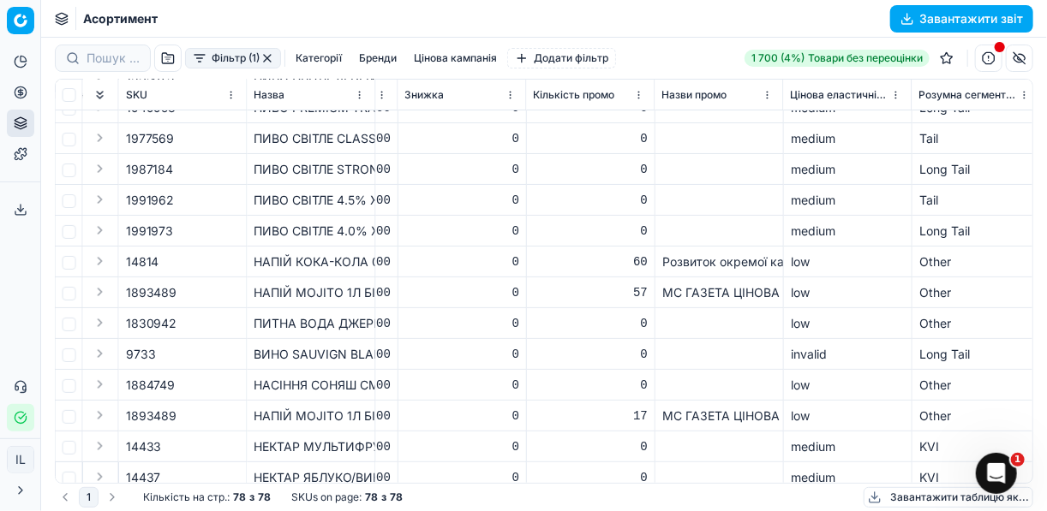
scroll to position [0, 3832]
